Goal: Task Accomplishment & Management: Manage account settings

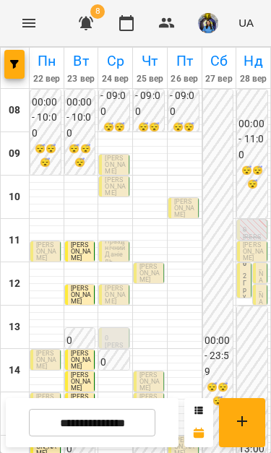
scroll to position [90, 0]
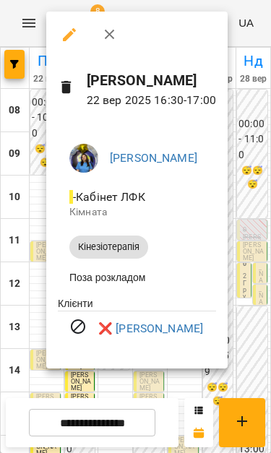
click at [250, 183] on div at bounding box center [135, 226] width 271 height 453
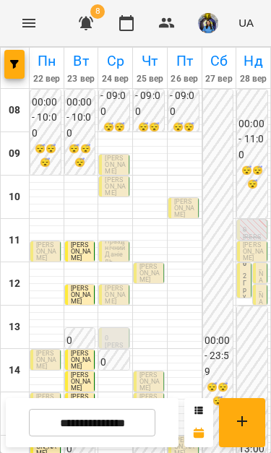
click at [39, 419] on span "[PERSON_NAME]" at bounding box center [39, 455] width 6 height 72
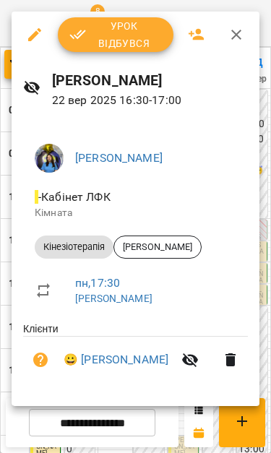
click at [230, 29] on icon "button" at bounding box center [235, 34] width 17 height 17
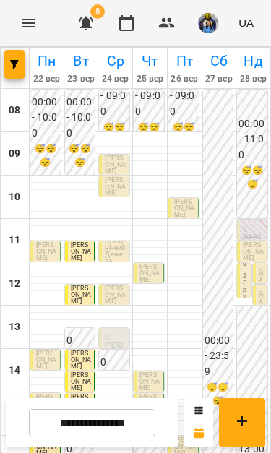
scroll to position [204, 0]
click at [84, 31] on icon "button" at bounding box center [85, 22] width 17 height 17
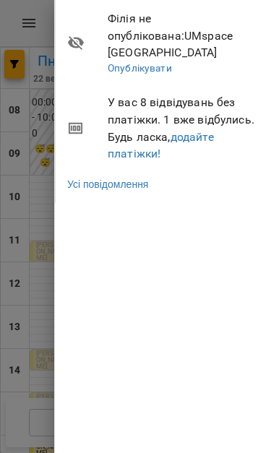
click at [36, 302] on div at bounding box center [135, 226] width 271 height 453
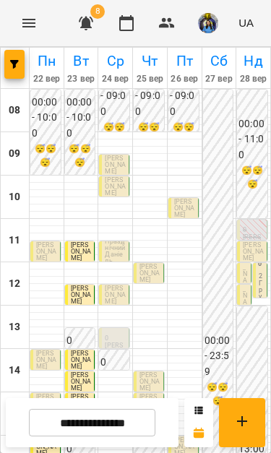
scroll to position [85, 0]
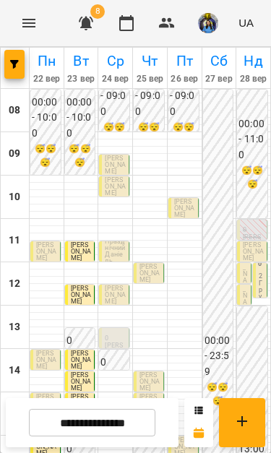
click at [48, 436] on span "[PERSON_NAME]" at bounding box center [46, 446] width 20 height 20
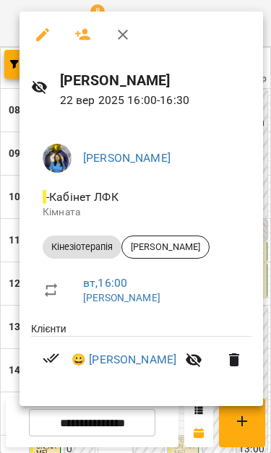
click at [128, 48] on button "button" at bounding box center [122, 34] width 35 height 35
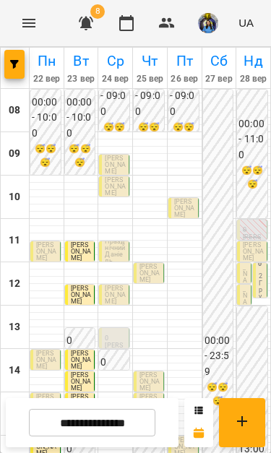
click at [91, 24] on icon "button" at bounding box center [86, 24] width 14 height 14
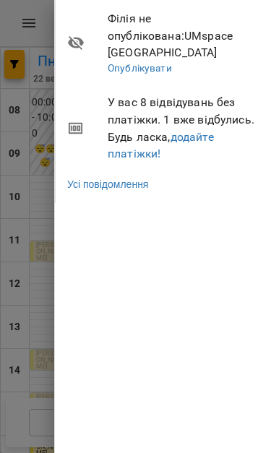
click at [45, 323] on div at bounding box center [135, 226] width 271 height 453
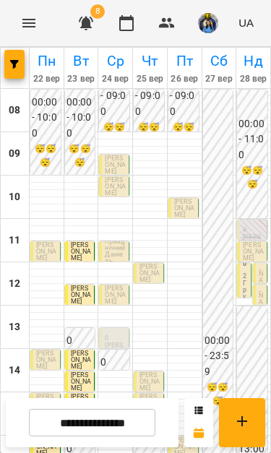
scroll to position [169, 0]
click at [246, 284] on p "Група ЛФК" at bounding box center [245, 306] width 5 height 52
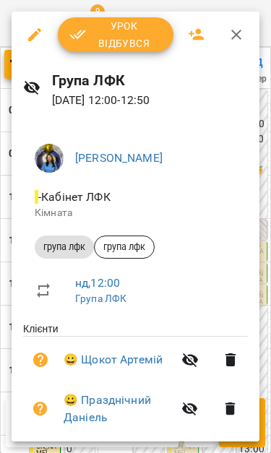
click at [11, 240] on div at bounding box center [135, 226] width 271 height 453
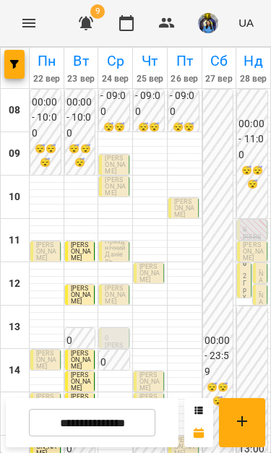
click at [7, 233] on div "11" at bounding box center [15, 240] width 29 height 43
